Goal: Transaction & Acquisition: Purchase product/service

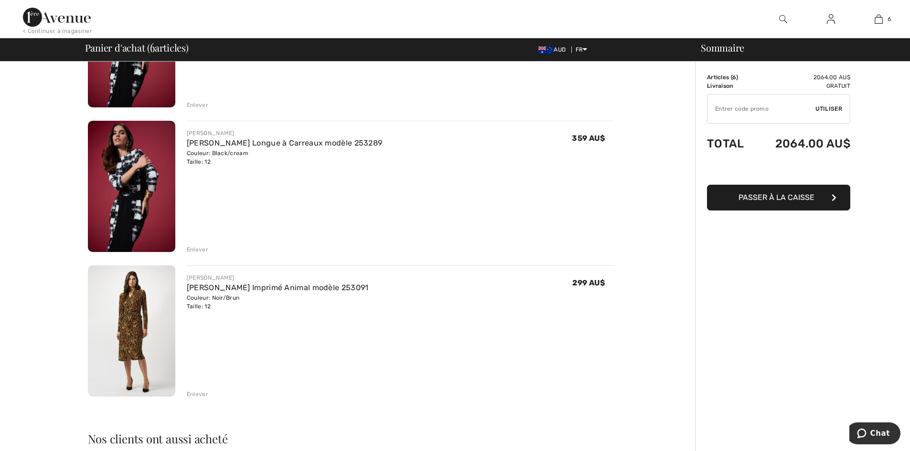
scroll to position [602, 0]
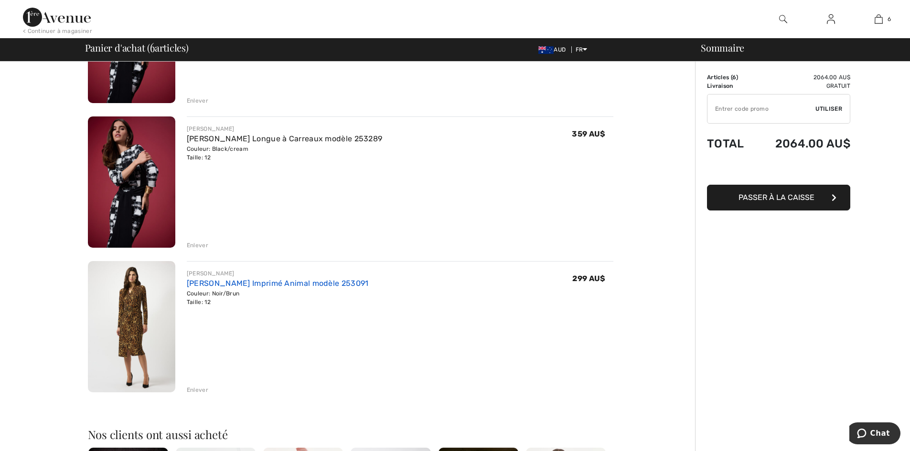
click at [192, 282] on link "Robe Portefeuille Imprimé Animal modèle 253091" at bounding box center [278, 283] width 182 height 9
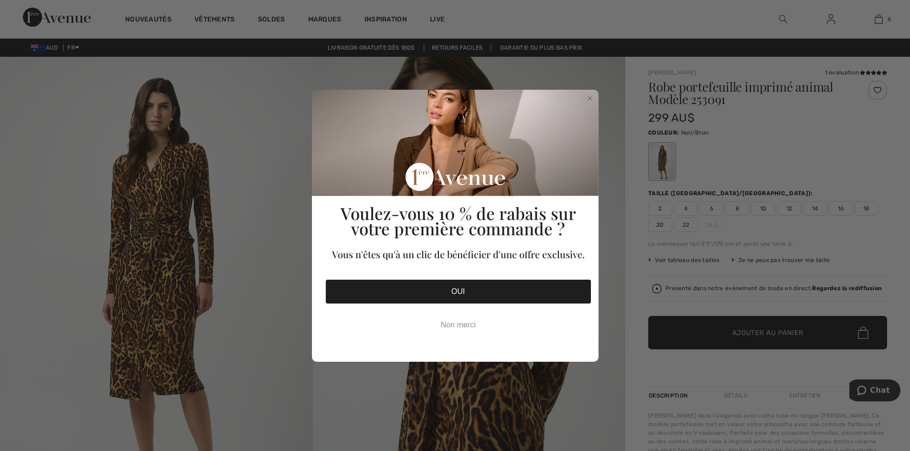
click at [593, 93] on div "Voulez-vous 10 % de rabais sur votre première commande ? Vous n'êtes qu'à un cl…" at bounding box center [458, 221] width 271 height 263
click at [591, 99] on circle "Close dialog" at bounding box center [589, 98] width 9 height 9
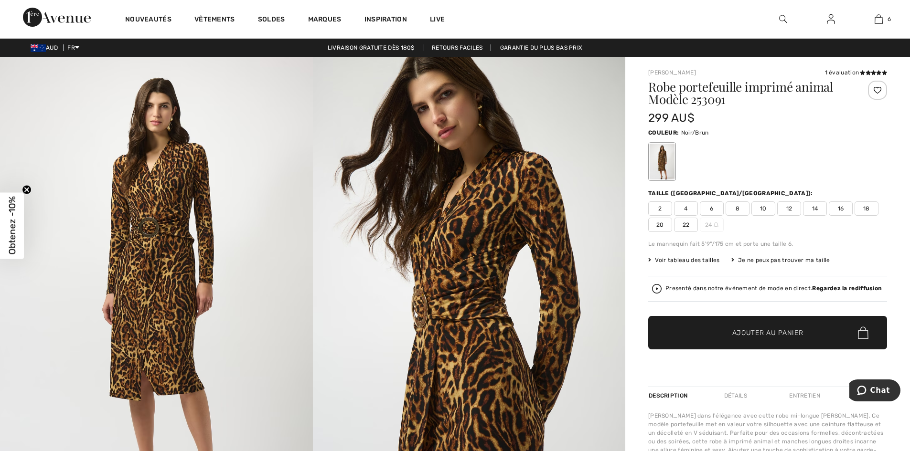
click at [167, 307] on img at bounding box center [156, 291] width 313 height 468
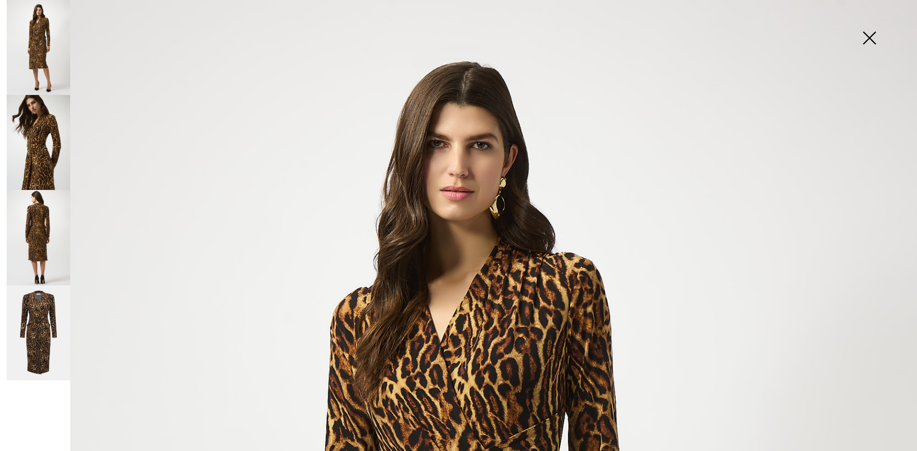
click at [876, 36] on img at bounding box center [869, 38] width 48 height 49
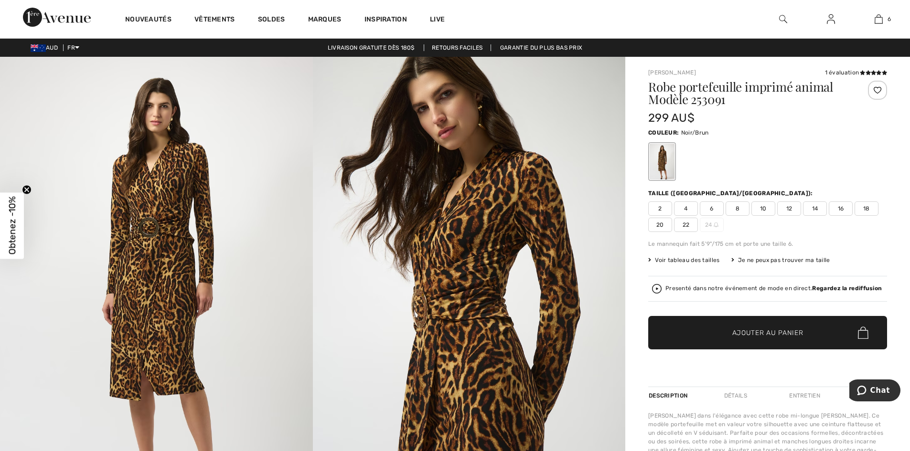
click at [549, 100] on img at bounding box center [469, 291] width 313 height 468
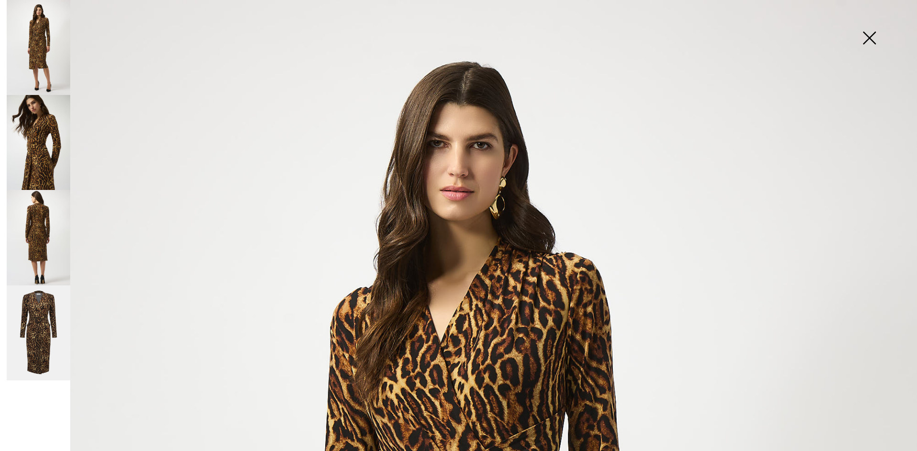
click at [865, 36] on img at bounding box center [869, 38] width 48 height 49
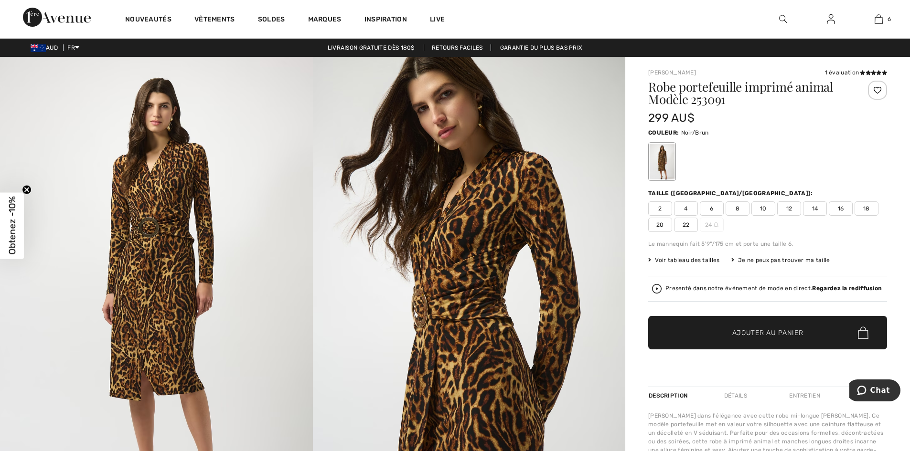
click at [50, 46] on span "AUD" at bounding box center [46, 47] width 31 height 7
click at [77, 49] on span "FR" at bounding box center [73, 47] width 12 height 7
click at [80, 63] on link "English" at bounding box center [102, 62] width 60 height 14
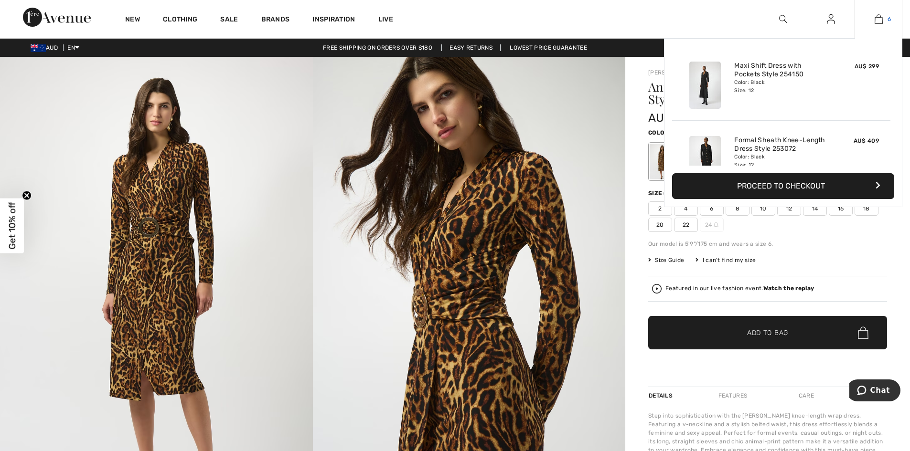
click at [879, 17] on img at bounding box center [878, 18] width 8 height 11
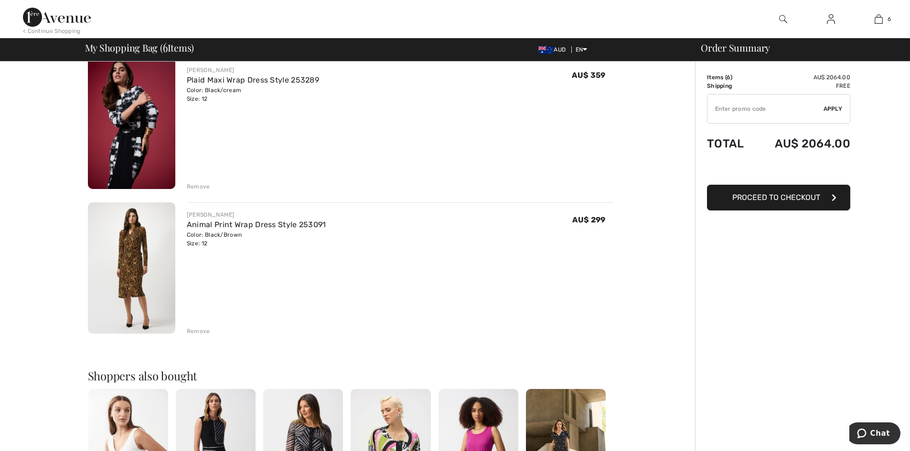
scroll to position [662, 0]
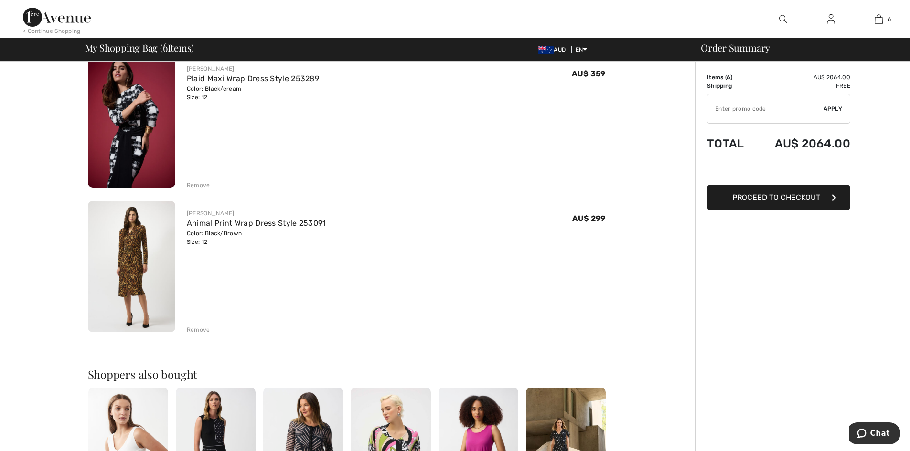
click at [197, 330] on div "Remove" at bounding box center [198, 330] width 23 height 9
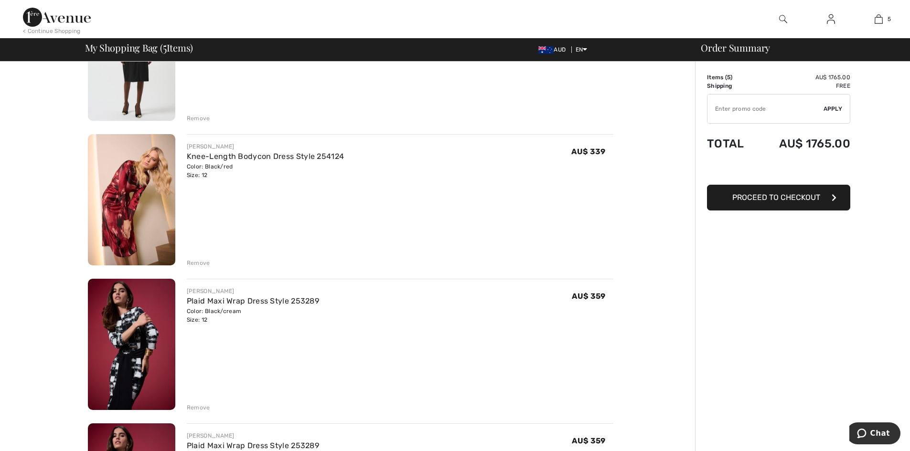
scroll to position [292, 0]
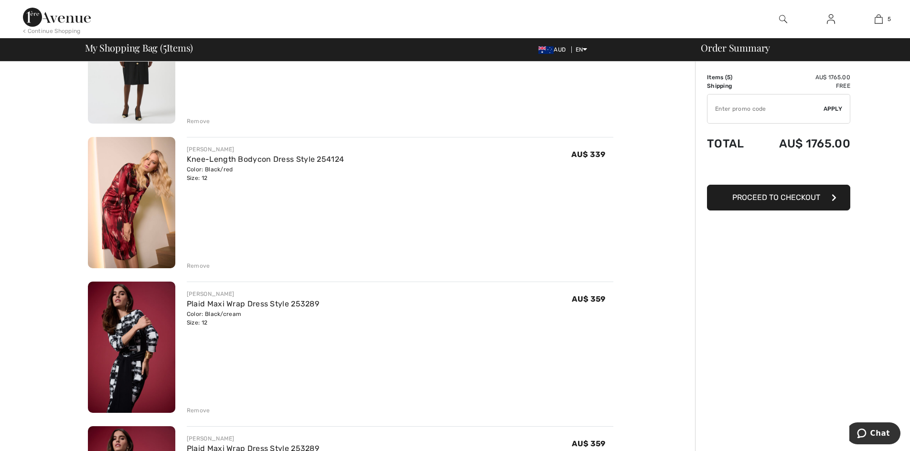
click at [192, 411] on div "Remove" at bounding box center [198, 410] width 23 height 9
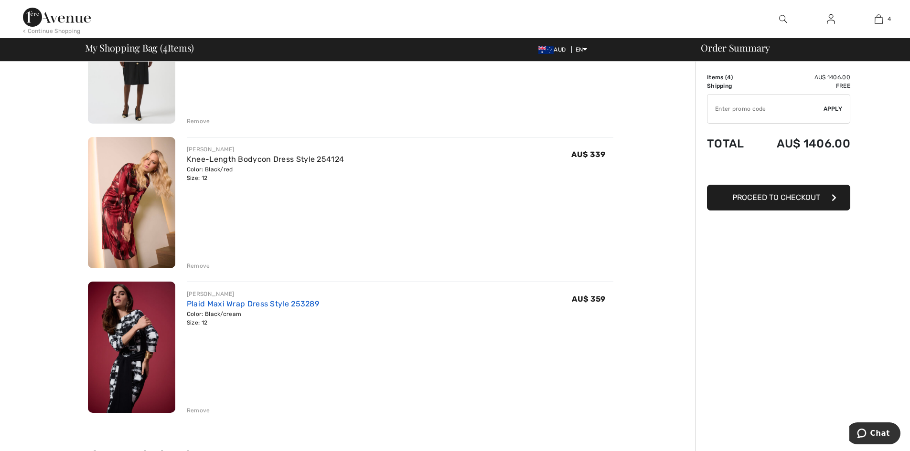
click at [227, 301] on link "Plaid Maxi Wrap Dress Style 253289" at bounding box center [253, 303] width 132 height 9
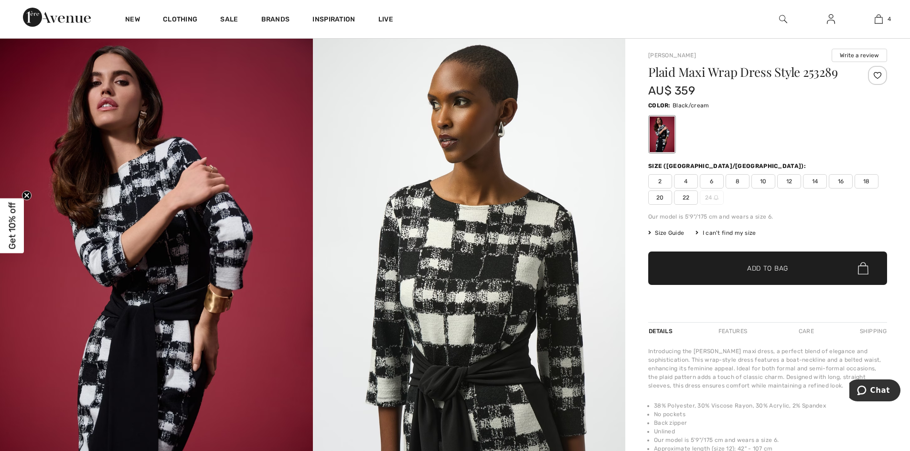
scroll to position [17, 0]
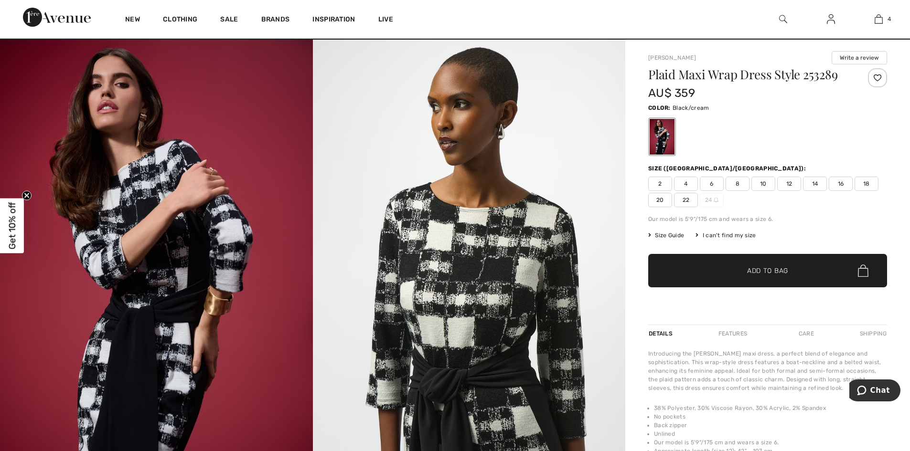
click at [447, 270] on img at bounding box center [469, 274] width 313 height 468
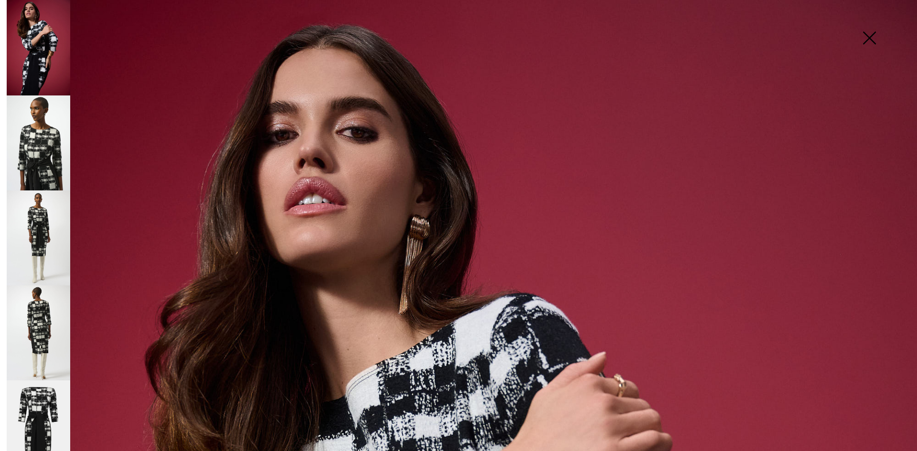
click at [870, 39] on img at bounding box center [869, 38] width 48 height 49
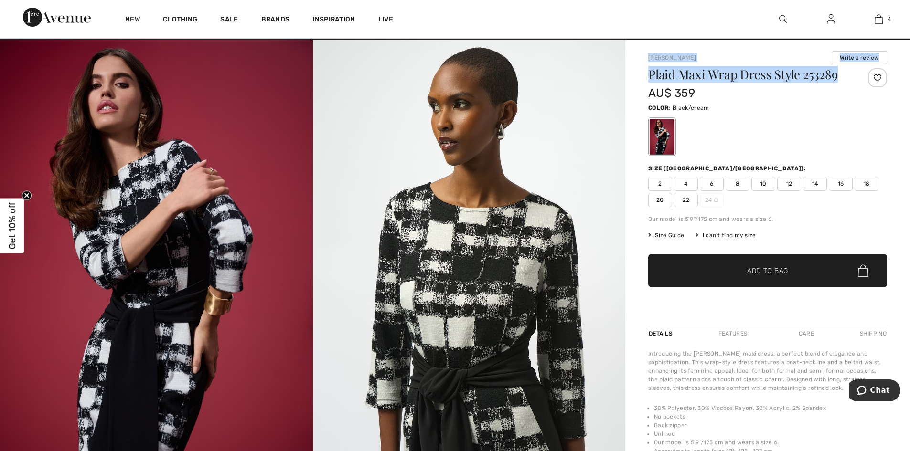
drag, startPoint x: 643, startPoint y: 56, endPoint x: 842, endPoint y: 72, distance: 199.3
click at [842, 72] on div "[PERSON_NAME] Write a review Plaid Maxi Wrap Dress Style 253289 AU$ 359 Color: …" at bounding box center [767, 436] width 285 height 793
copy div "[PERSON_NAME] Write a review Plaid Maxi Wrap Dress Style 253289"
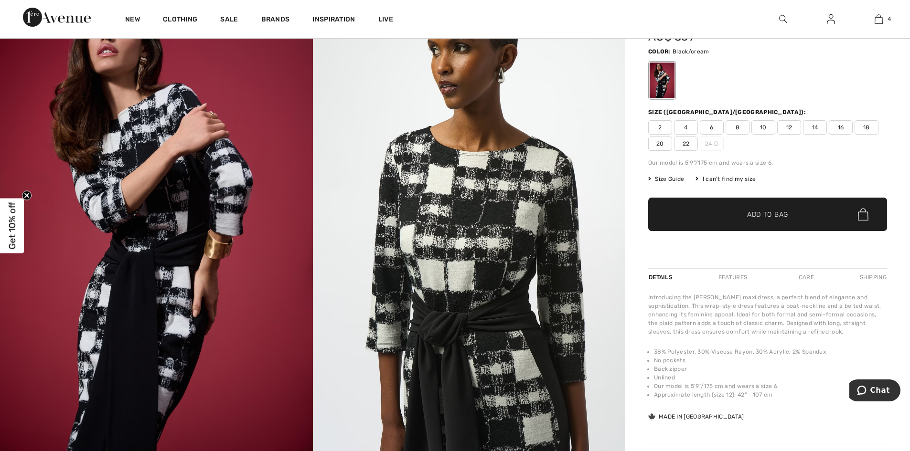
scroll to position [0, 0]
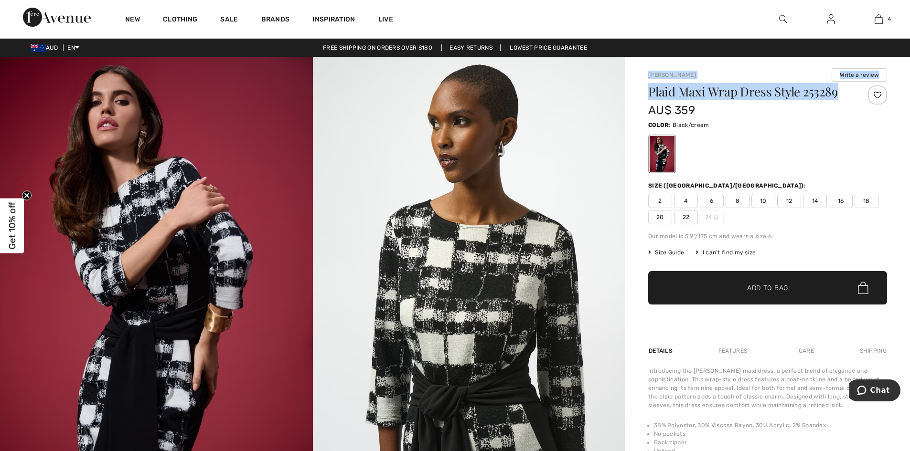
copy div "[PERSON_NAME] Write a review Plaid Maxi Wrap Dress Style 253289"
